Goal: Find specific page/section: Find specific page/section

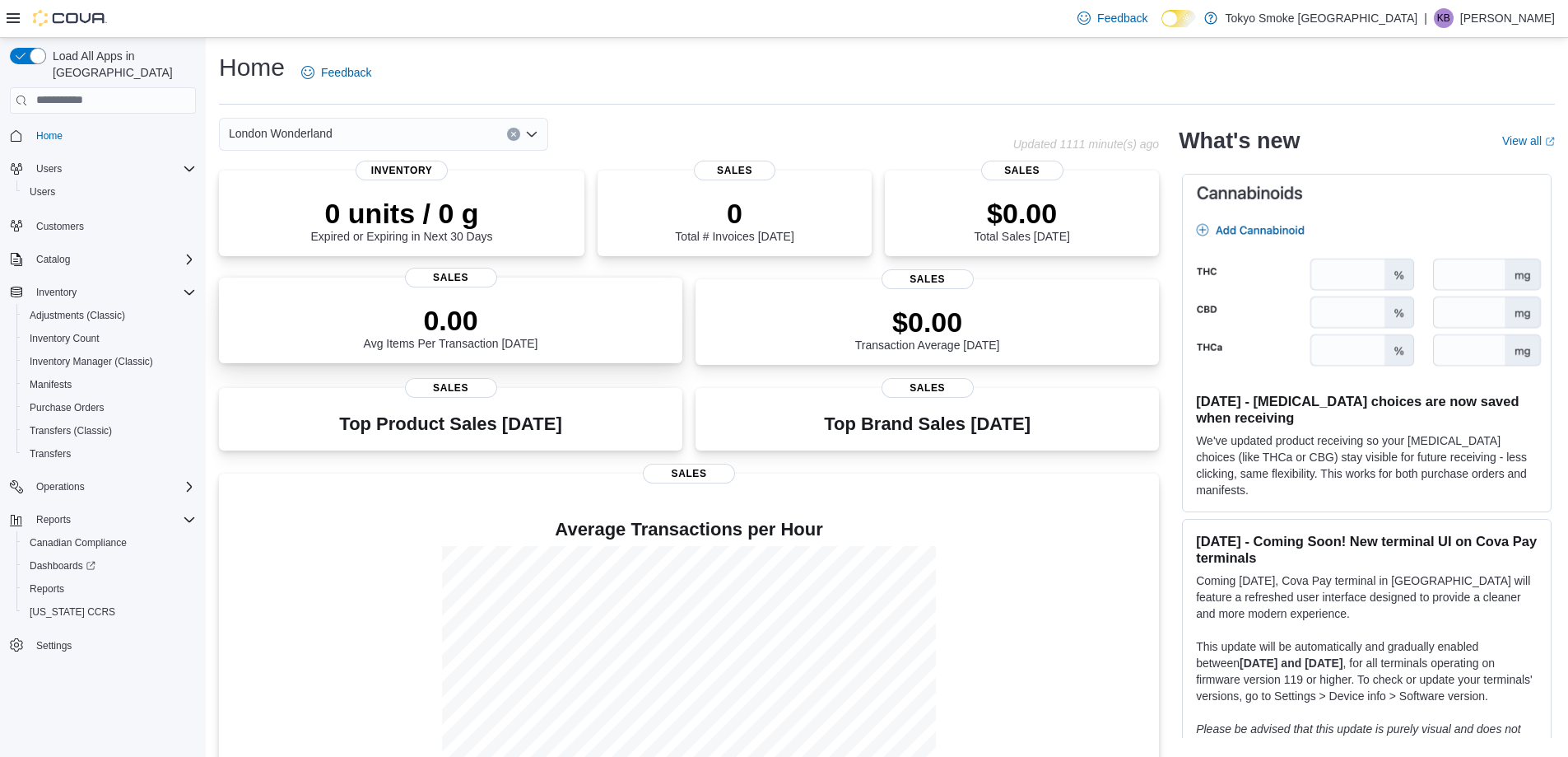
scroll to position [66, 0]
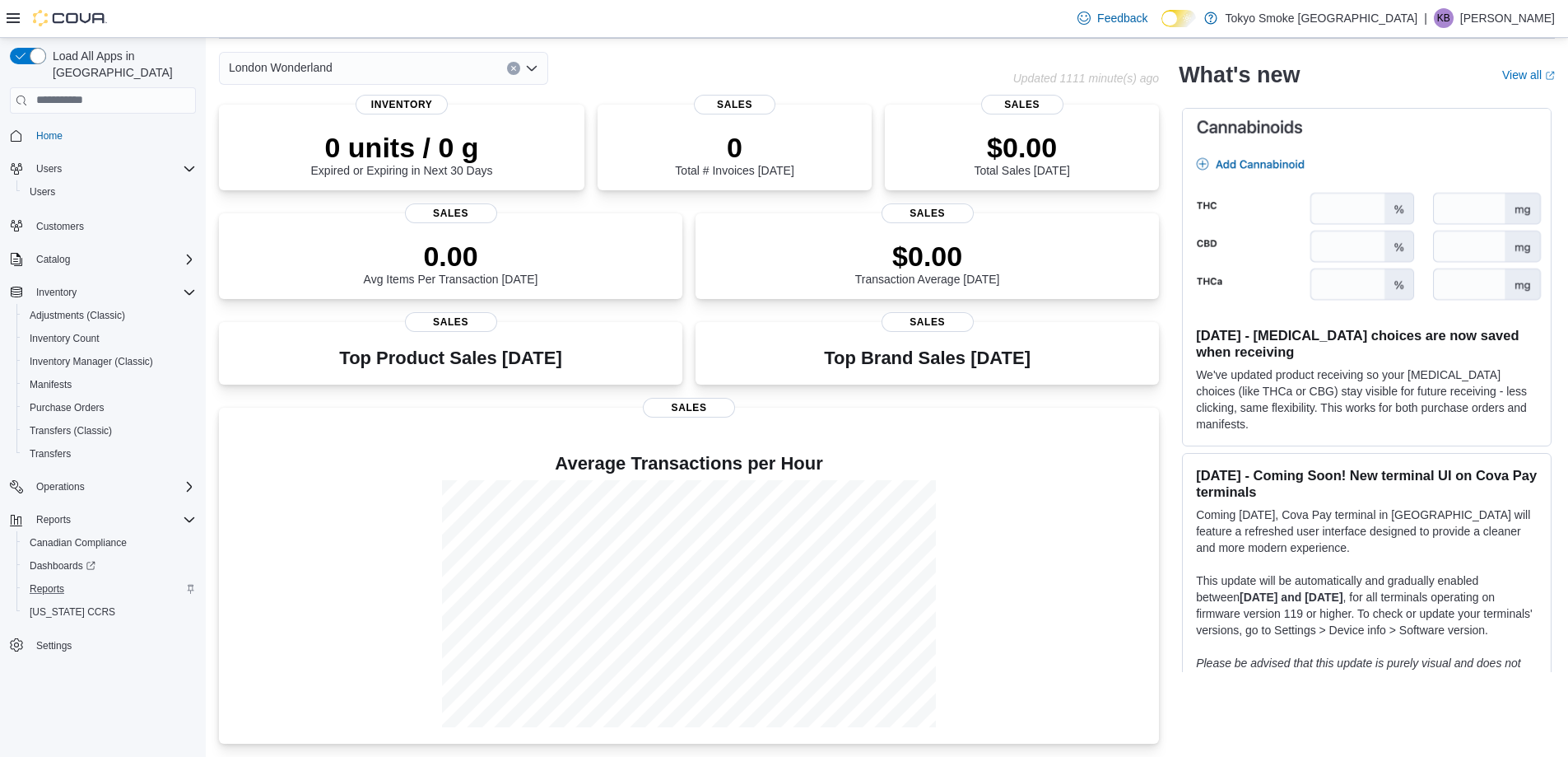
click at [100, 580] on div "Reports" at bounding box center [110, 589] width 172 height 20
